Goal: Information Seeking & Learning: Learn about a topic

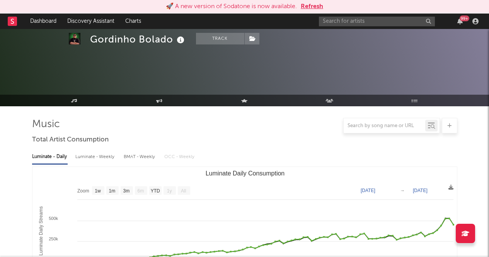
select select "1w"
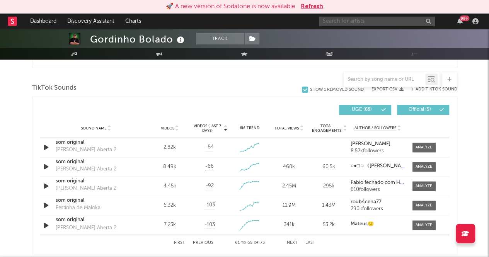
click at [352, 22] on input "text" at bounding box center [377, 22] width 116 height 10
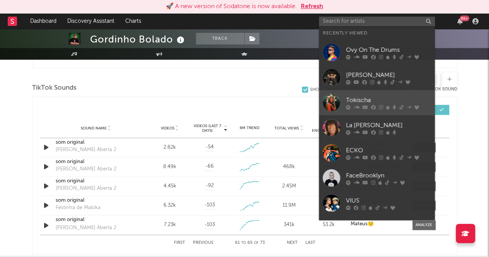
click at [350, 103] on div "Tokischa" at bounding box center [388, 99] width 85 height 9
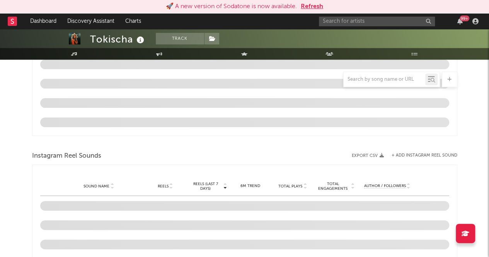
scroll to position [601, 0]
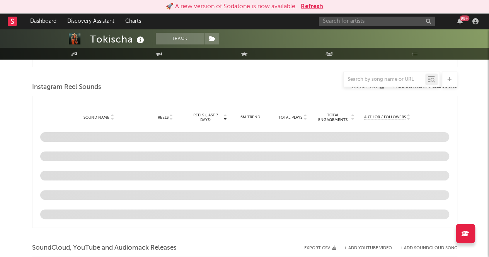
select select "6m"
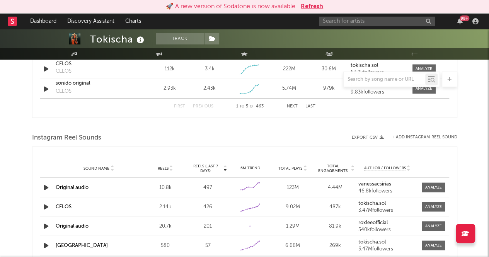
scroll to position [514, 0]
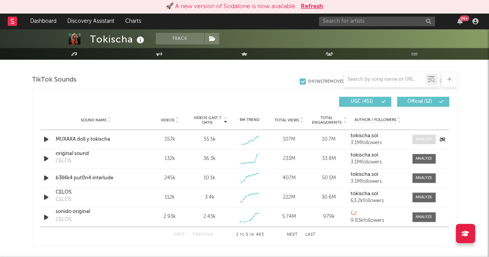
click at [426, 137] on div at bounding box center [423, 139] width 17 height 6
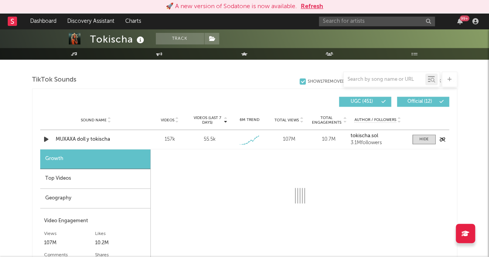
select select "1w"
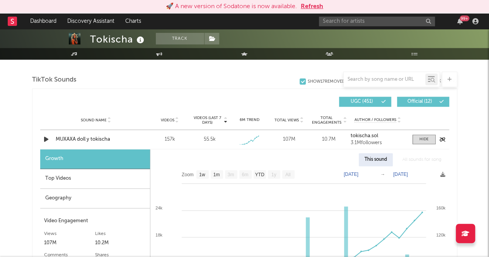
click at [134, 142] on div "MUXAXA doll y tokischa" at bounding box center [96, 140] width 81 height 8
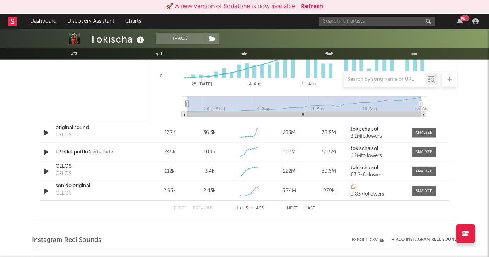
scroll to position [756, 0]
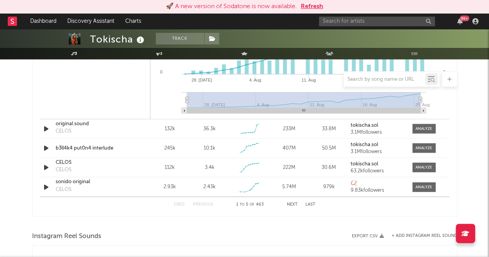
click at [291, 204] on button "Next" at bounding box center [292, 204] width 11 height 4
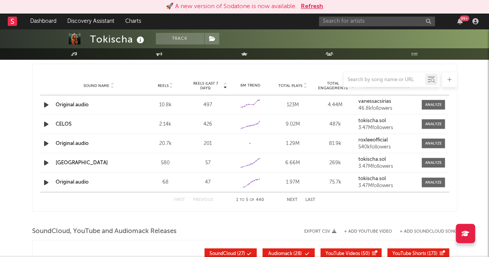
scroll to position [724, 0]
click at [290, 198] on button "Next" at bounding box center [292, 199] width 11 height 4
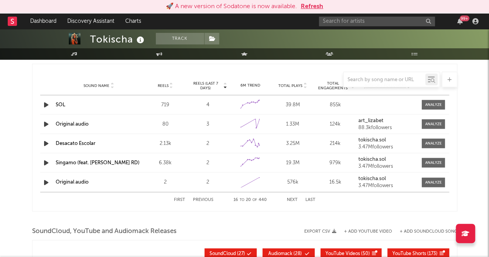
click at [178, 198] on button "First" at bounding box center [179, 199] width 11 height 4
